Goal: Task Accomplishment & Management: Use online tool/utility

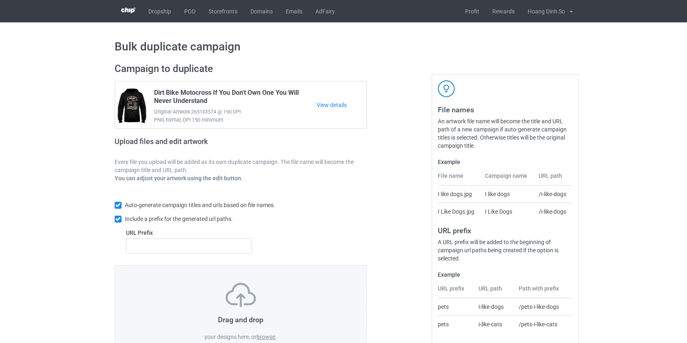
click at [270, 336] on label "browse" at bounding box center [266, 337] width 19 height 7
click at [0, 0] on input "browse" at bounding box center [0, 0] width 0 height 0
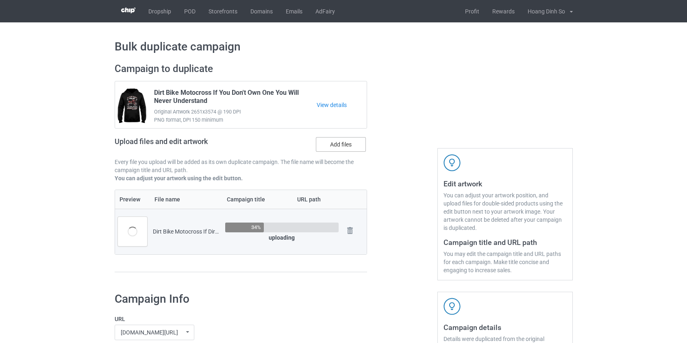
click at [350, 143] on label "Add files" at bounding box center [341, 144] width 50 height 15
click at [0, 0] on input "Add files" at bounding box center [0, 0] width 0 height 0
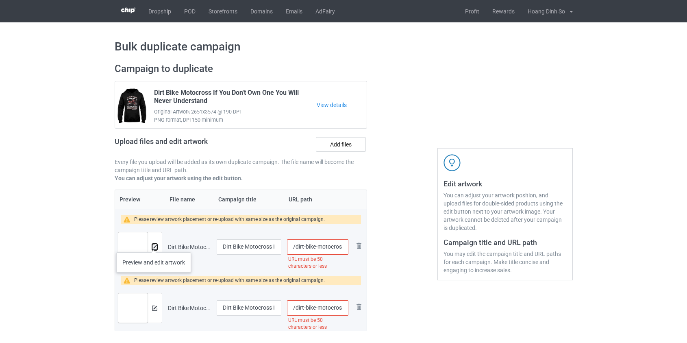
click at [153, 244] on button at bounding box center [154, 247] width 5 height 7
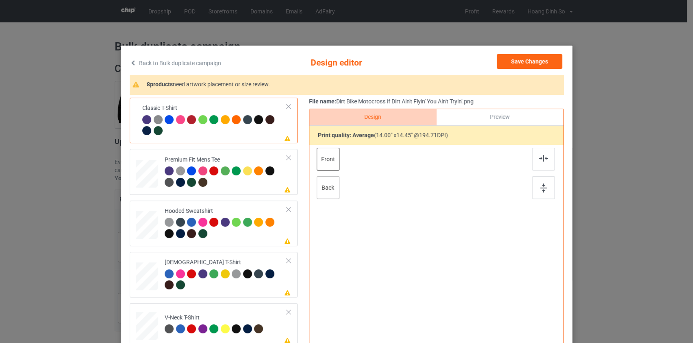
click at [334, 190] on div "back" at bounding box center [327, 187] width 23 height 23
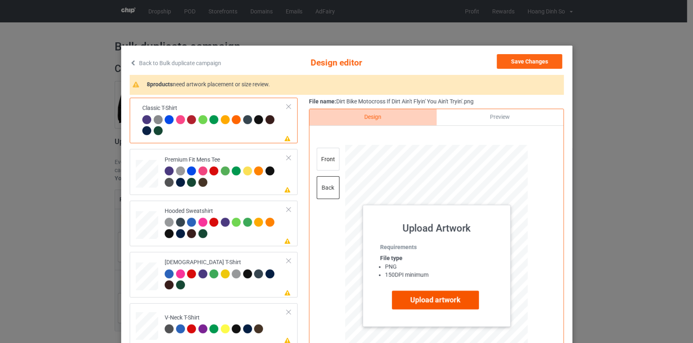
click at [439, 304] on label "Upload artwork" at bounding box center [435, 299] width 87 height 19
click at [0, 0] on input "Upload artwork" at bounding box center [0, 0] width 0 height 0
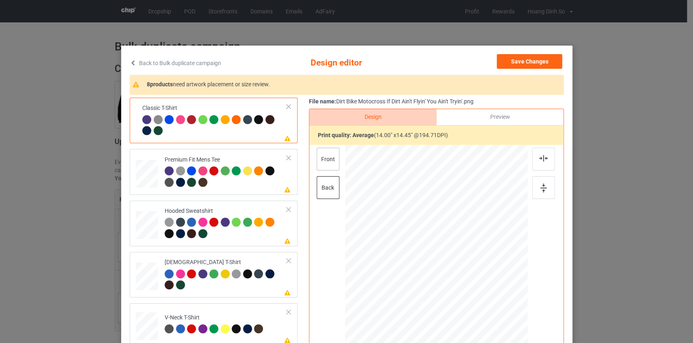
click at [325, 161] on div "front" at bounding box center [327, 159] width 23 height 23
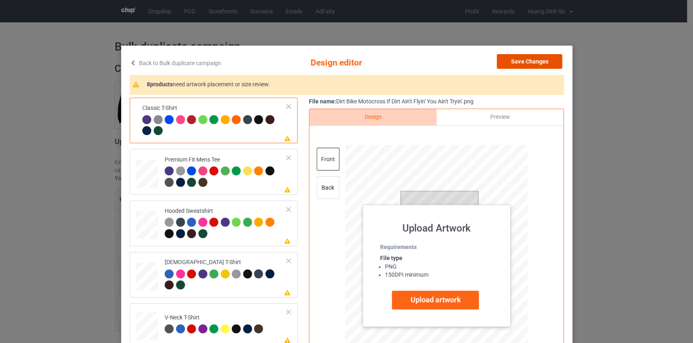
click at [533, 64] on button "Save Changes" at bounding box center [529, 61] width 65 height 15
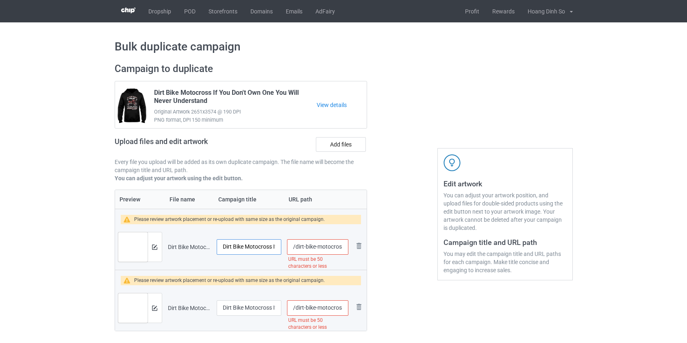
scroll to position [0, 76]
drag, startPoint x: 252, startPoint y: 251, endPoint x: 347, endPoint y: 244, distance: 95.0
click at [347, 244] on tr "Preview and edit artwork Dirt Bike Motocross If Dirt Ain't Flyin' You Ain't Try…" at bounding box center [241, 247] width 252 height 46
click at [273, 247] on input "Dirt Bike Motocross If Dirt Ain't Flyin' You Ain't Tryin'" at bounding box center [249, 246] width 65 height 15
click at [276, 247] on input "Dirt Bike Motocross If Dirt Ain't Flyin' You Ain't Tryin'" at bounding box center [249, 246] width 65 height 15
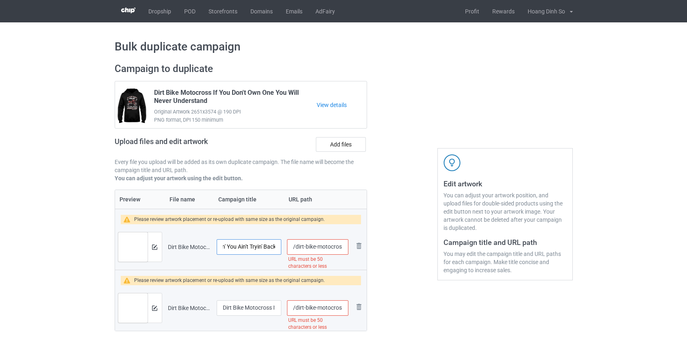
scroll to position [0, 89]
type input "Dirt Bike Motocross If Dirt Ain't Flyin' You Ain't Tryin' Back"
drag, startPoint x: 298, startPoint y: 245, endPoint x: 329, endPoint y: 246, distance: 31.3
click at [329, 246] on input "/dirt-bike-motocross-if-dirt-ain-t-flyin-you-ain-t-tryin" at bounding box center [317, 246] width 61 height 15
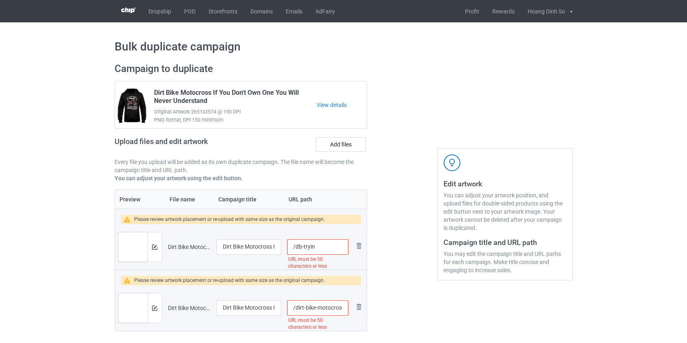
scroll to position [0, 0]
click at [314, 243] on input "/db-tryin" at bounding box center [317, 246] width 61 height 15
type input "/db-tryinback"
drag, startPoint x: 299, startPoint y: 310, endPoint x: 329, endPoint y: 310, distance: 30.9
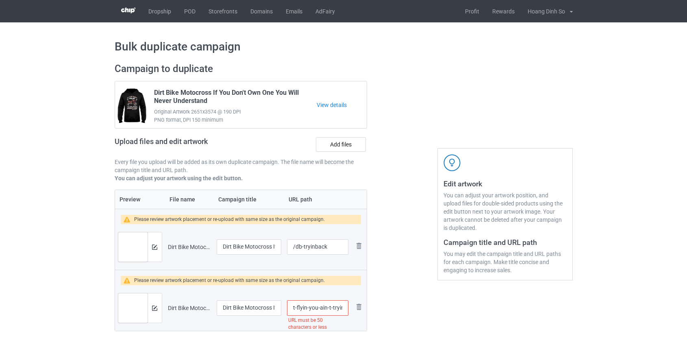
click at [329, 310] on input "/dirt-bike-motocross-if-dirt-ain-t-flyin-you-ain-t-tryin" at bounding box center [317, 307] width 61 height 15
type input "/db-tryin"
click at [155, 244] on img at bounding box center [154, 246] width 5 height 5
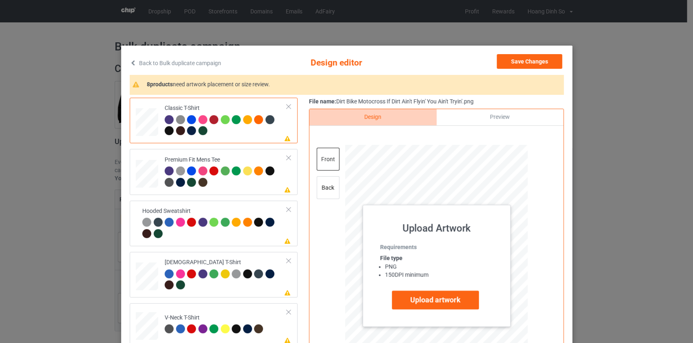
click at [155, 65] on link "Back to Bulk duplicate campaign" at bounding box center [176, 63] width 92 height 18
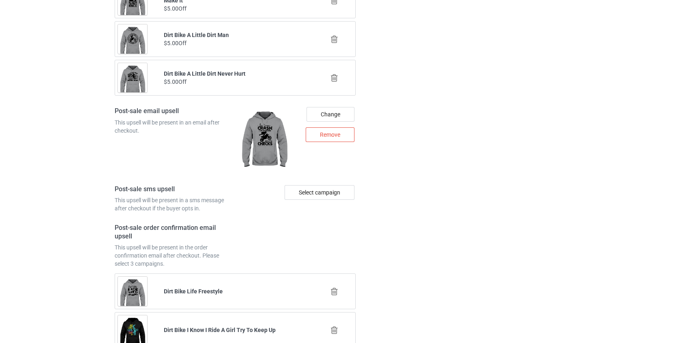
scroll to position [1201, 0]
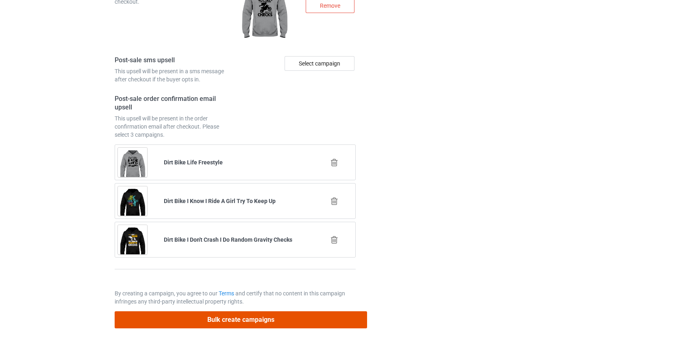
click at [238, 320] on button "Bulk create campaigns" at bounding box center [241, 319] width 253 height 17
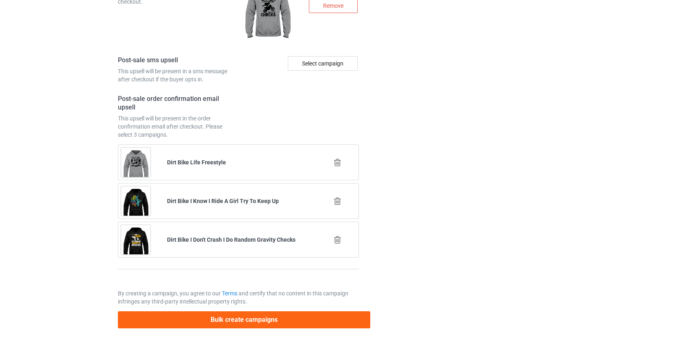
scroll to position [0, 0]
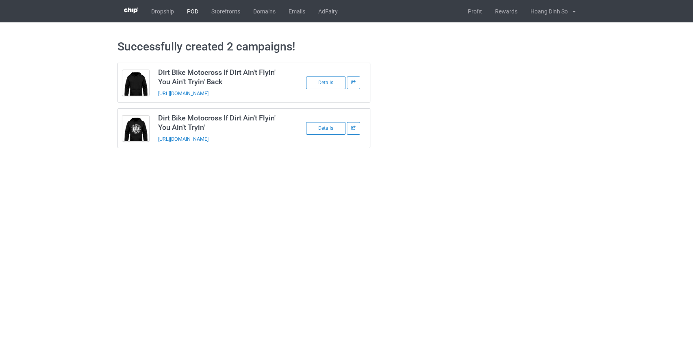
click at [187, 11] on link "POD" at bounding box center [193, 11] width 24 height 22
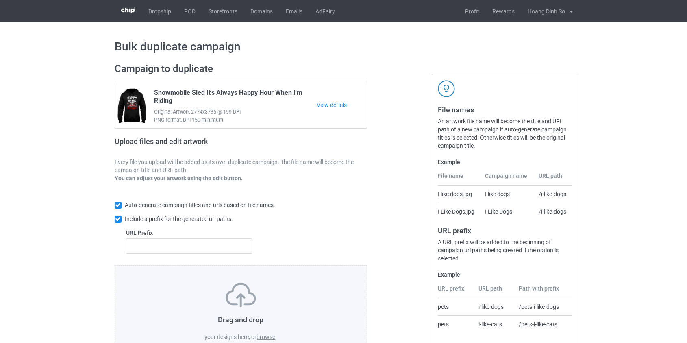
click at [269, 341] on div "Drag and drop your designs here, or browse . Your artwork should have a DPI of …" at bounding box center [241, 322] width 253 height 114
click at [269, 337] on label "browse" at bounding box center [266, 337] width 19 height 7
click at [0, 0] on input "browse" at bounding box center [0, 0] width 0 height 0
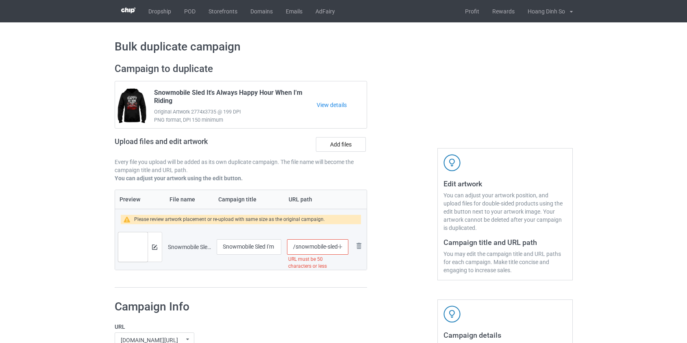
click at [320, 246] on input "/snowmobile-sled-i-m-never-too-old-to-play-in-the-snow" at bounding box center [317, 246] width 61 height 15
drag, startPoint x: 341, startPoint y: 246, endPoint x: 569, endPoint y: 299, distance: 234.5
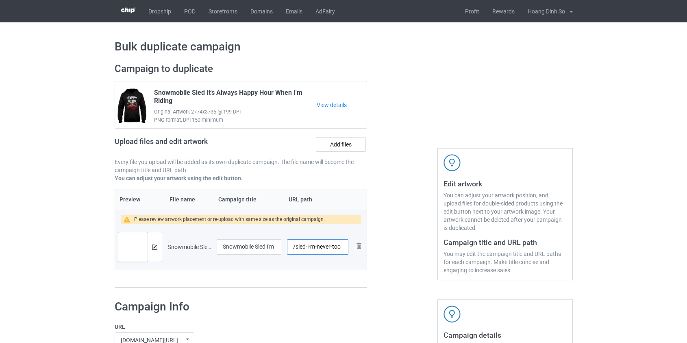
scroll to position [0, 0]
click at [146, 242] on img at bounding box center [132, 251] width 29 height 39
click at [153, 242] on div at bounding box center [155, 246] width 14 height 29
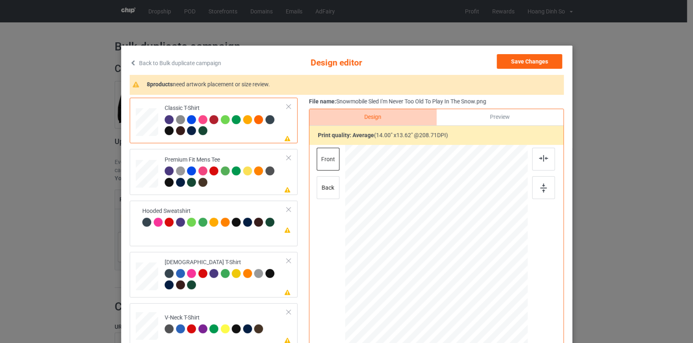
click at [213, 61] on link "Back to Bulk duplicate campaign" at bounding box center [176, 63] width 92 height 18
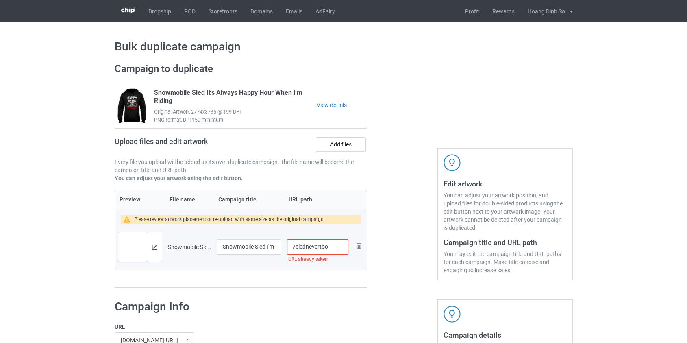
click at [326, 246] on input "/slednevertoo" at bounding box center [317, 246] width 61 height 15
click at [329, 247] on input "/slednevertoo" at bounding box center [317, 246] width 61 height 15
type input "/slednevertooold"
click at [156, 246] on img at bounding box center [154, 246] width 5 height 5
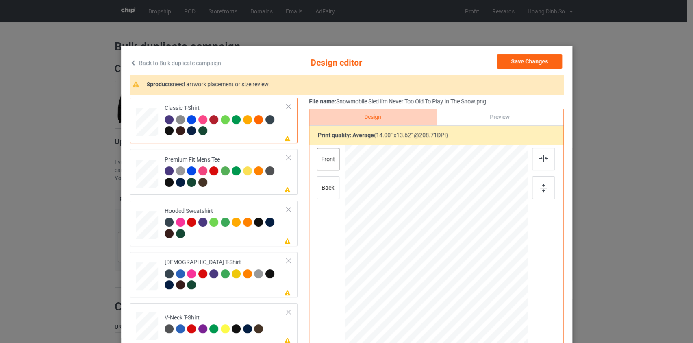
click at [166, 61] on link "Back to Bulk duplicate campaign" at bounding box center [176, 63] width 92 height 18
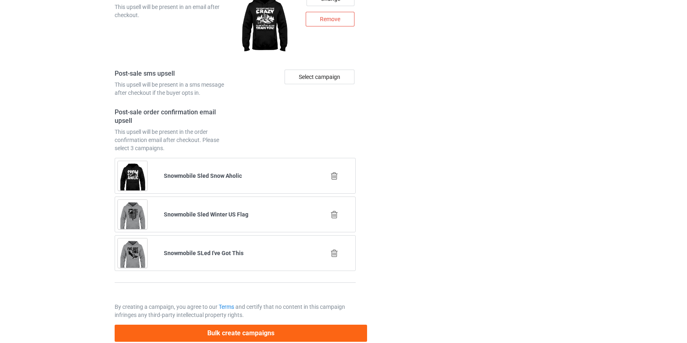
scroll to position [1140, 0]
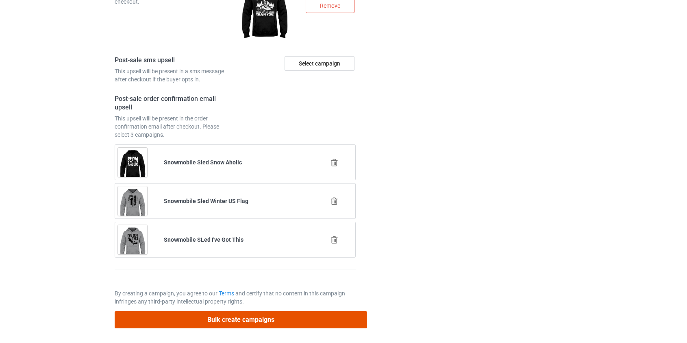
click at [203, 316] on button "Bulk create campaigns" at bounding box center [241, 319] width 253 height 17
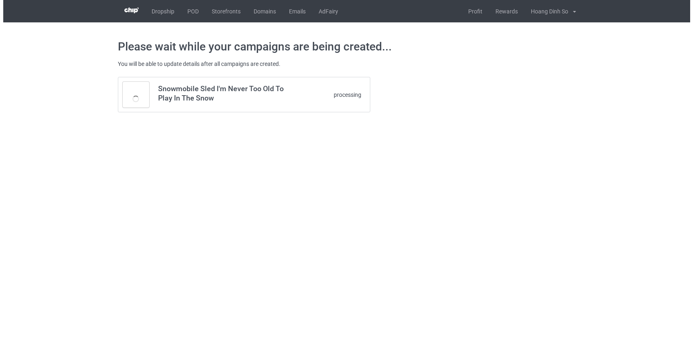
scroll to position [0, 0]
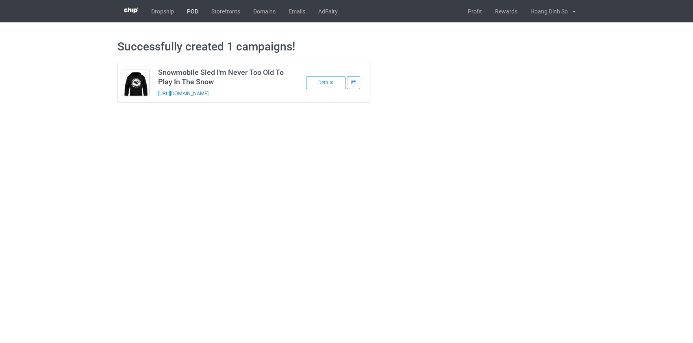
click at [195, 7] on link "POD" at bounding box center [193, 11] width 24 height 22
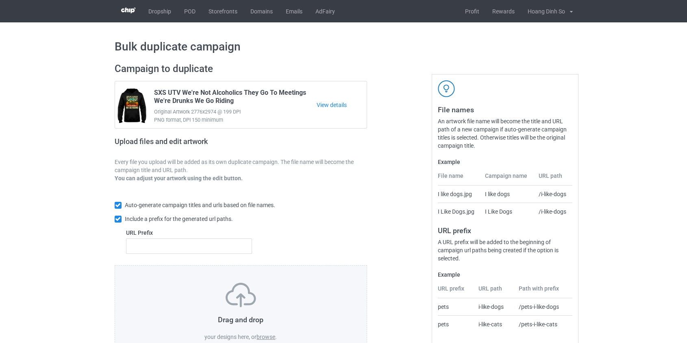
click at [270, 334] on label "browse" at bounding box center [266, 337] width 19 height 7
click at [0, 0] on input "browse" at bounding box center [0, 0] width 0 height 0
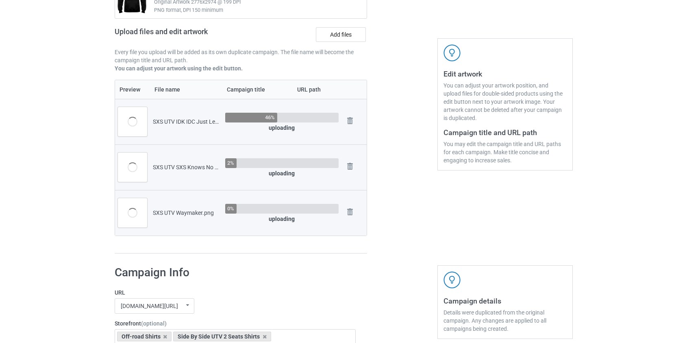
scroll to position [111, 0]
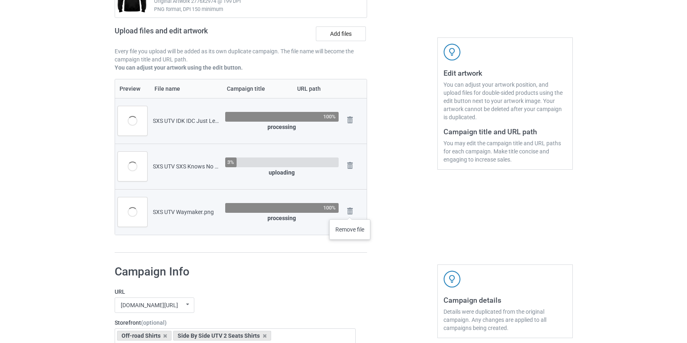
click at [0, 0] on img at bounding box center [0, 0] width 0 height 0
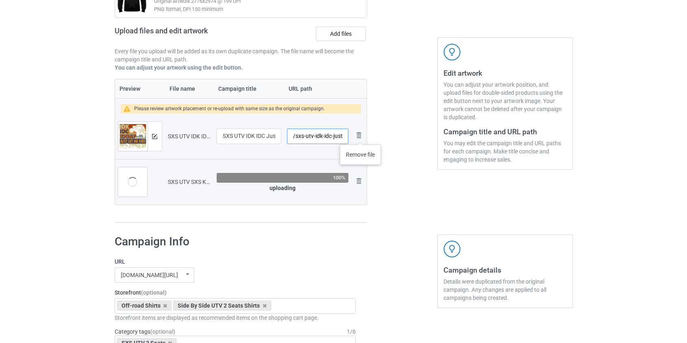
scroll to position [0, 28]
drag, startPoint x: 305, startPoint y: 136, endPoint x: 314, endPoint y: 133, distance: 9.5
click at [314, 133] on input "/sxs-utv-idk-idc-just-let-me-ride" at bounding box center [317, 136] width 61 height 15
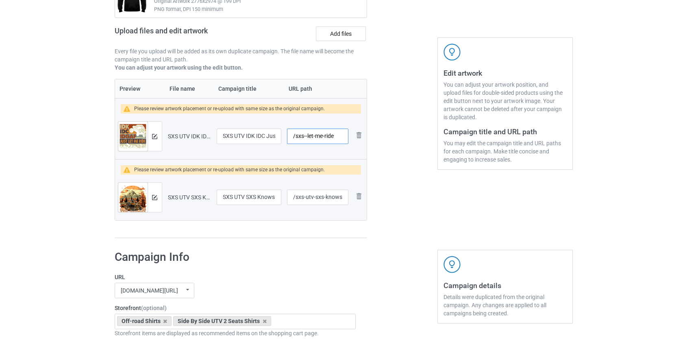
scroll to position [0, 0]
click at [324, 136] on input "/sxs-let-me-ride" at bounding box center [317, 136] width 61 height 15
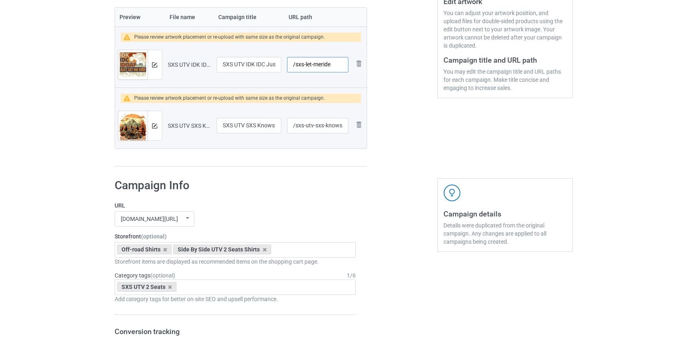
scroll to position [152, 0]
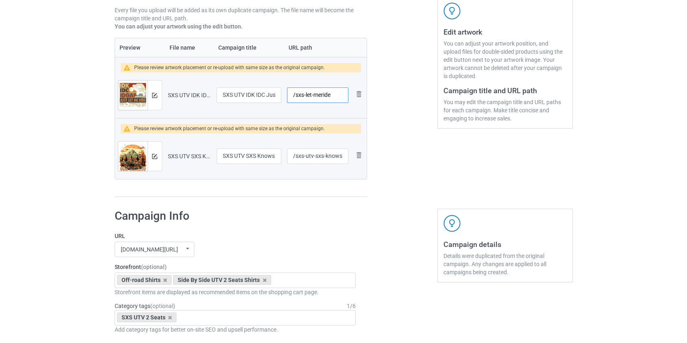
click at [314, 94] on input "/sxs-let-meride" at bounding box center [317, 94] width 61 height 15
type input "/sxs-letmeride"
drag, startPoint x: 305, startPoint y: 154, endPoint x: 314, endPoint y: 156, distance: 8.3
click at [314, 156] on input "/sxs-utv-sxs-knows-no-boundaries" at bounding box center [317, 155] width 61 height 15
drag, startPoint x: 333, startPoint y: 156, endPoint x: 644, endPoint y: 181, distance: 312.1
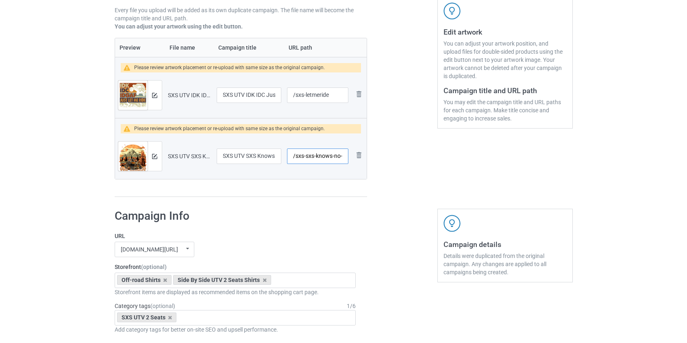
type input "/sxs-sxs-knows"
click at [153, 93] on img at bounding box center [154, 95] width 5 height 5
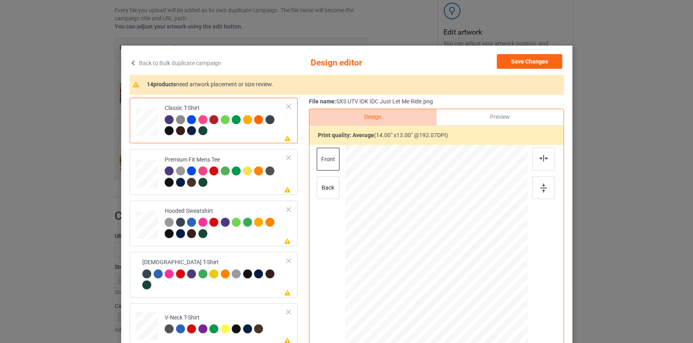
click at [136, 61] on link "Back to Bulk duplicate campaign" at bounding box center [176, 63] width 92 height 18
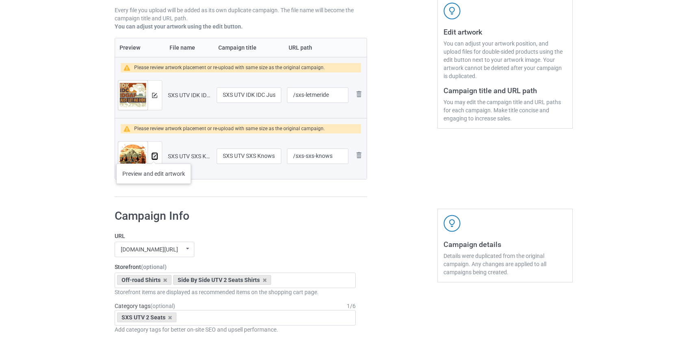
click at [154, 155] on img at bounding box center [154, 156] width 5 height 5
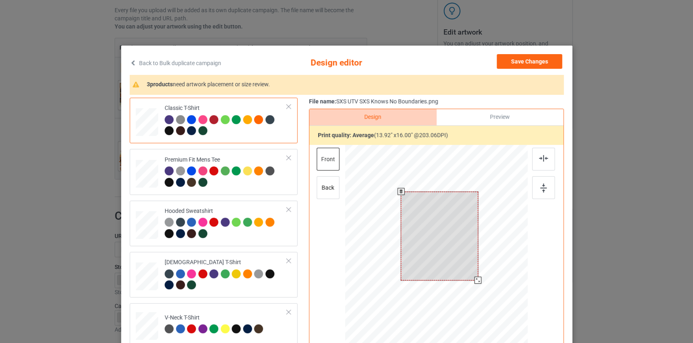
click at [475, 277] on div at bounding box center [478, 280] width 7 height 7
click at [523, 64] on button "Save Changes" at bounding box center [529, 61] width 65 height 15
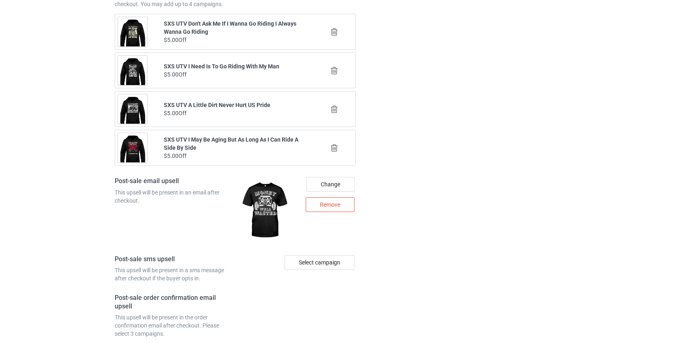
scroll to position [1201, 0]
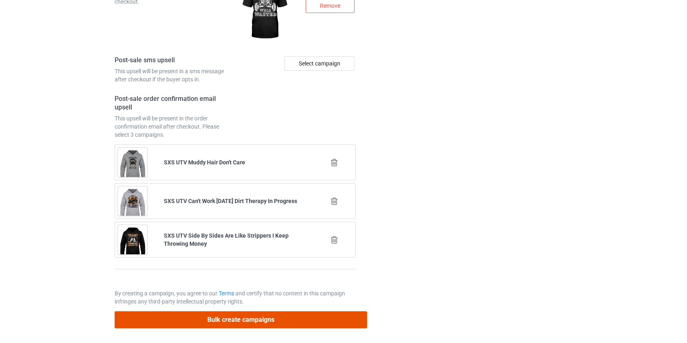
click at [223, 315] on button "Bulk create campaigns" at bounding box center [241, 319] width 253 height 17
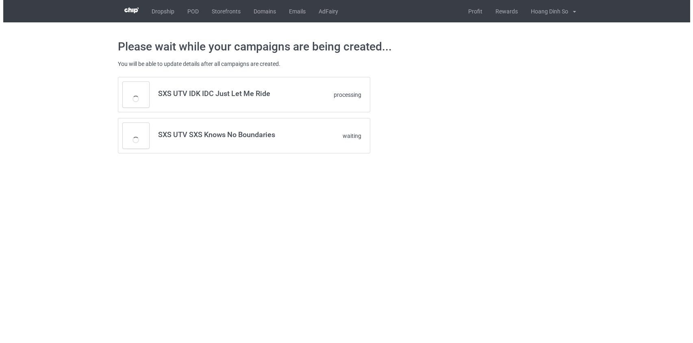
scroll to position [0, 0]
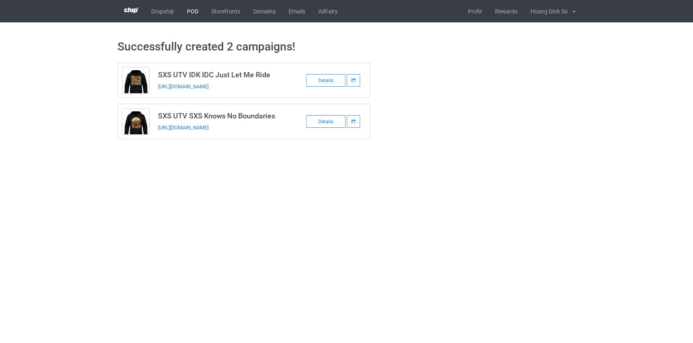
click at [196, 13] on link "POD" at bounding box center [193, 11] width 24 height 22
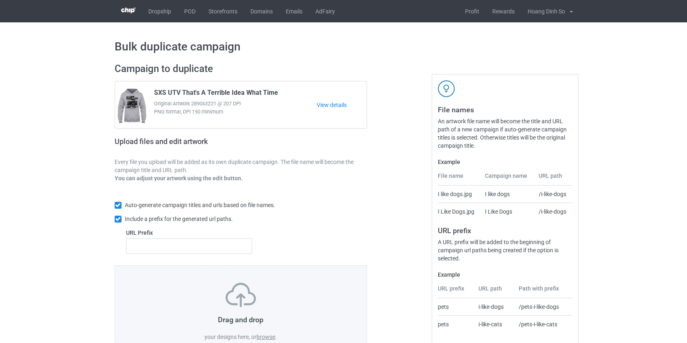
click at [262, 337] on label "browse" at bounding box center [266, 337] width 19 height 7
click at [0, 0] on input "browse" at bounding box center [0, 0] width 0 height 0
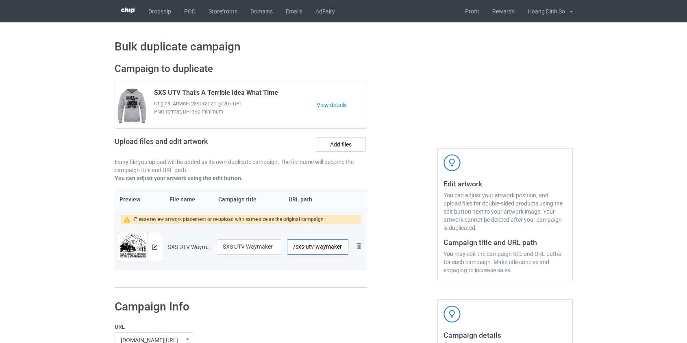
click at [309, 247] on input "/sxs-utv-waymaker" at bounding box center [317, 246] width 61 height 15
type input "/sxs-waymaker"
click at [155, 247] on img at bounding box center [154, 246] width 5 height 5
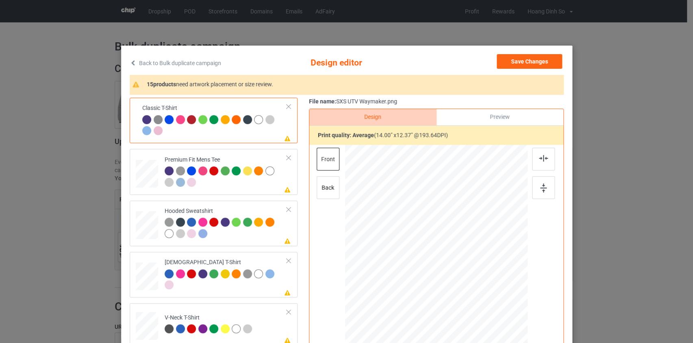
click at [165, 63] on link "Back to Bulk duplicate campaign" at bounding box center [176, 63] width 92 height 18
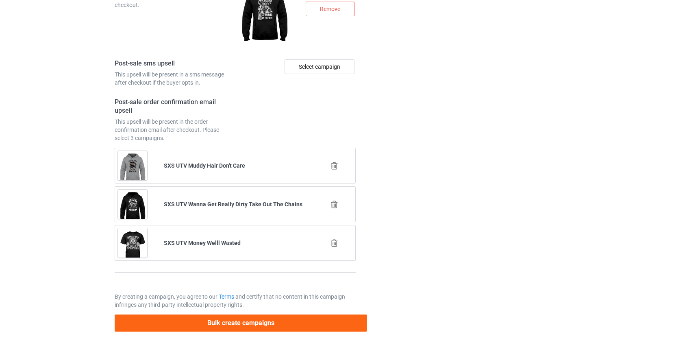
scroll to position [1140, 0]
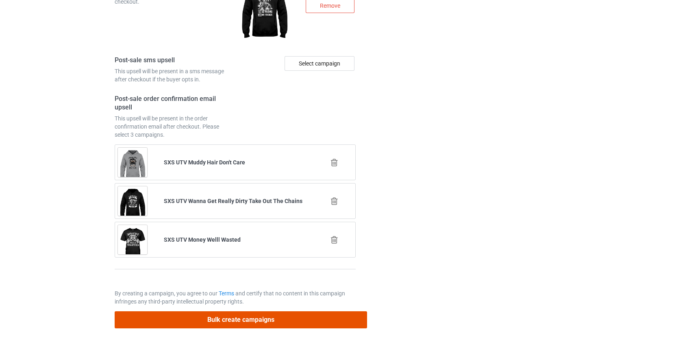
click at [239, 323] on button "Bulk create campaigns" at bounding box center [241, 319] width 253 height 17
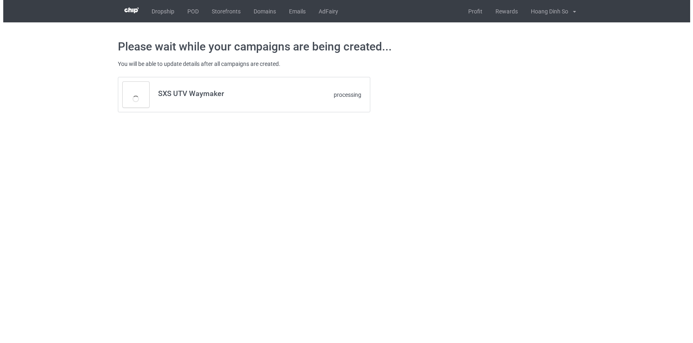
scroll to position [0, 0]
